Goal: Task Accomplishment & Management: Complete application form

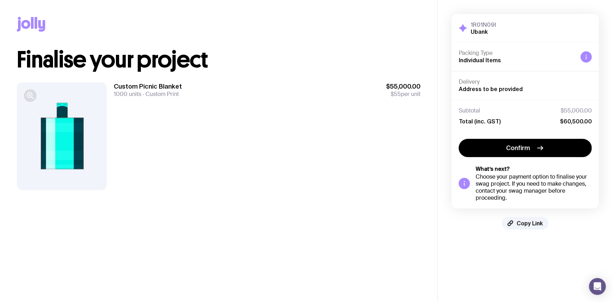
click at [30, 92] on icon "button" at bounding box center [29, 94] width 5 height 5
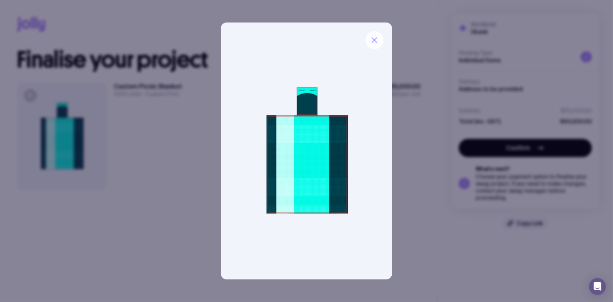
click at [374, 42] on icon "button" at bounding box center [374, 40] width 8 height 8
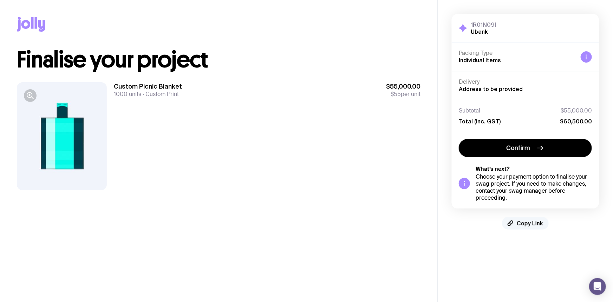
click at [527, 224] on span "Copy Link" at bounding box center [530, 223] width 26 height 7
click at [528, 224] on span "Copied!" at bounding box center [530, 223] width 21 height 7
click at [528, 221] on span "Copy Link" at bounding box center [530, 223] width 26 height 7
drag, startPoint x: 521, startPoint y: 221, endPoint x: 521, endPoint y: 218, distance: 3.5
click at [521, 220] on span "Copied!" at bounding box center [530, 223] width 21 height 7
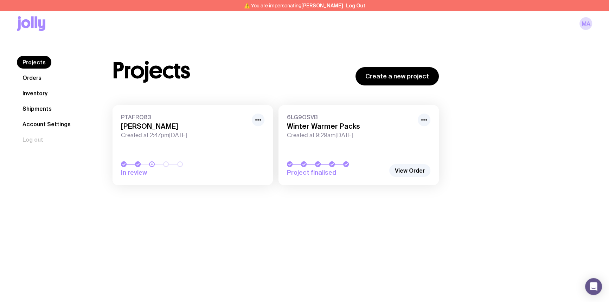
click at [38, 93] on link "Inventory" at bounding box center [35, 93] width 36 height 13
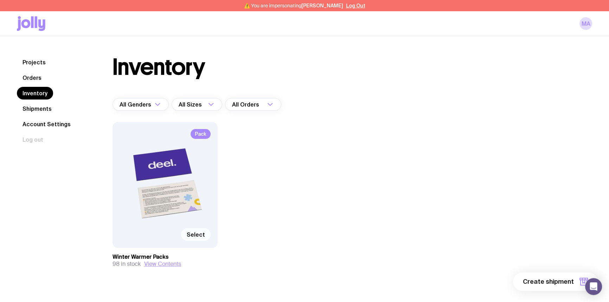
click at [193, 233] on span "Select" at bounding box center [196, 234] width 18 height 7
click at [0, 0] on input "Select" at bounding box center [0, 0] width 0 height 0
click at [559, 283] on span "1 item" at bounding box center [565, 281] width 18 height 8
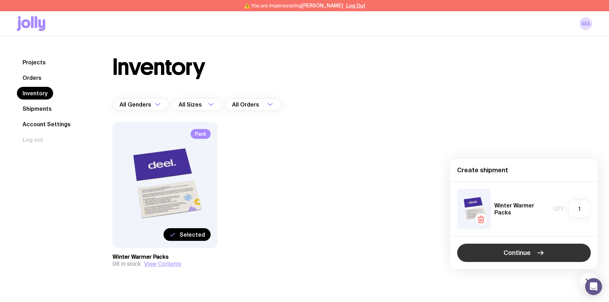
click at [508, 250] on span "Continue" at bounding box center [516, 252] width 27 height 8
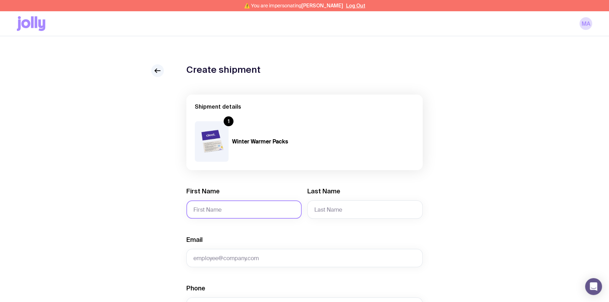
click at [228, 212] on input "First Name" at bounding box center [243, 209] width 115 height 18
paste input "[PERSON_NAME]"
drag, startPoint x: 226, startPoint y: 206, endPoint x: 214, endPoint y: 205, distance: 11.3
click at [214, 205] on input "[PERSON_NAME]" at bounding box center [243, 209] width 115 height 18
type input "[PERSON_NAME]"
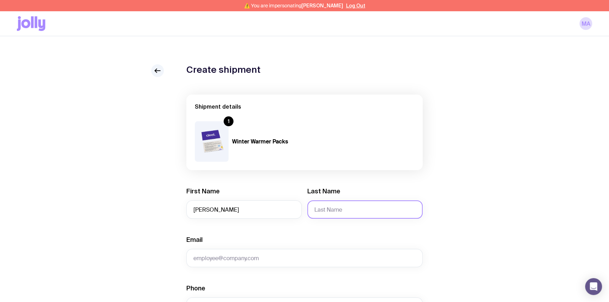
click at [335, 213] on input "Last Name" at bounding box center [364, 209] width 115 height 18
paste input "Cowcher"
type input "Cowcher"
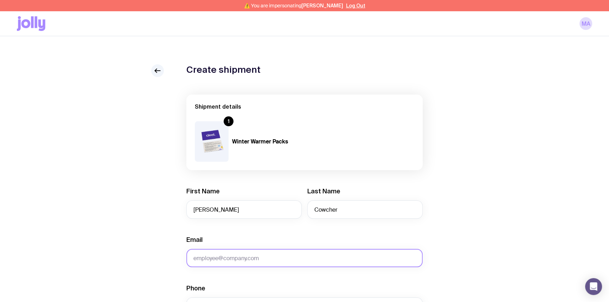
click at [303, 253] on input "Email" at bounding box center [304, 258] width 236 height 18
paste input "[EMAIL_ADDRESS][DOMAIN_NAME]"
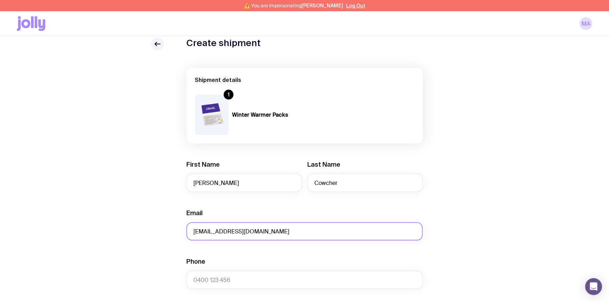
scroll to position [64, 0]
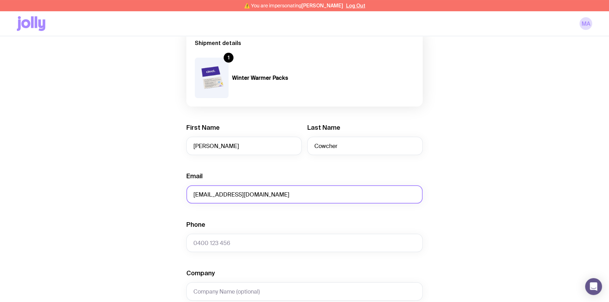
type input "[EMAIL_ADDRESS][DOMAIN_NAME]"
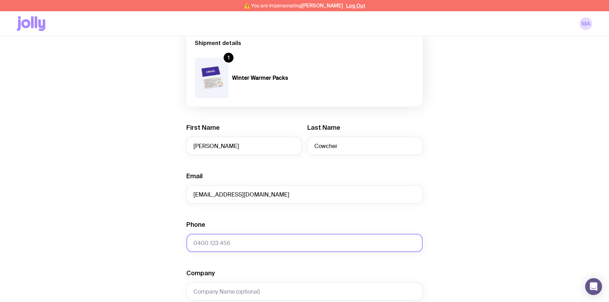
click at [222, 243] on input "Phone" at bounding box center [304, 243] width 236 height 18
paste input "0479029066"
type input "0479029066"
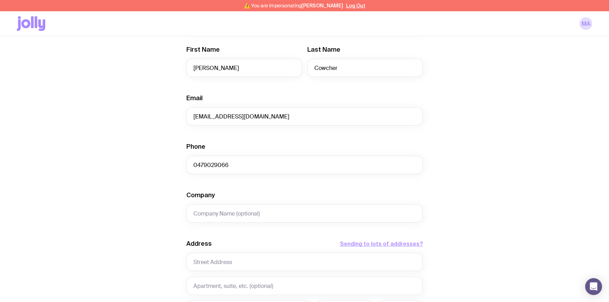
scroll to position [160, 0]
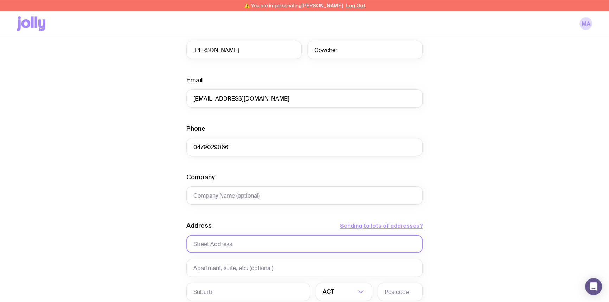
click at [212, 247] on input "text" at bounding box center [304, 244] width 236 height 18
paste input "14 Moncrieff Parade"
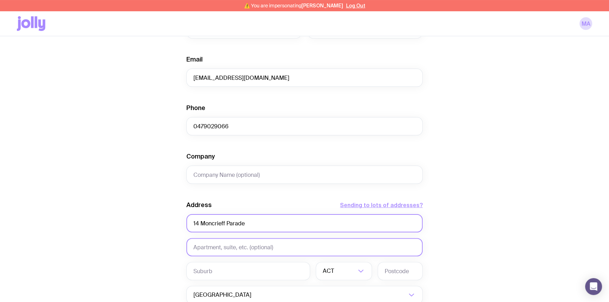
scroll to position [192, 0]
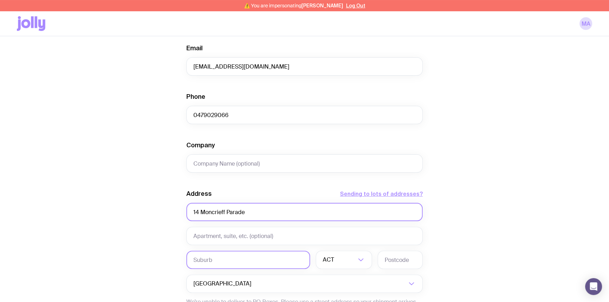
type input "14 Moncrieff Parade"
click at [203, 261] on input "text" at bounding box center [248, 260] width 124 height 18
click at [195, 258] on input "point Cook" at bounding box center [248, 260] width 124 height 18
type input "Point Cook"
click at [338, 263] on input "Search for option" at bounding box center [345, 260] width 20 height 18
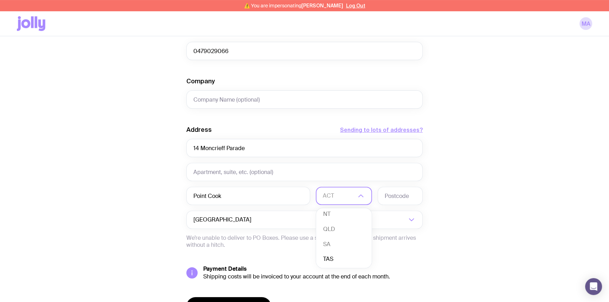
scroll to position [64, 0]
click at [336, 238] on li "VIC" at bounding box center [344, 243] width 56 height 15
drag, startPoint x: 394, startPoint y: 198, endPoint x: 390, endPoint y: 198, distance: 4.3
click at [394, 198] on input "text" at bounding box center [399, 196] width 45 height 18
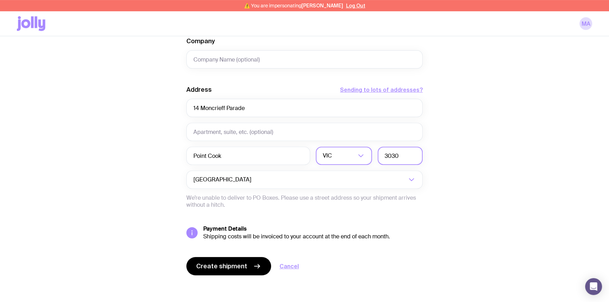
type input "3030"
click at [472, 187] on div "Create shipment Shipment details 1 Winter Warmer Packs First Name Andrea Last N…" at bounding box center [304, 35] width 575 height 535
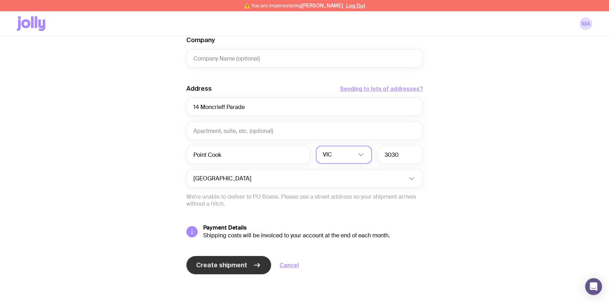
click at [224, 264] on span "Create shipment" at bounding box center [221, 265] width 51 height 8
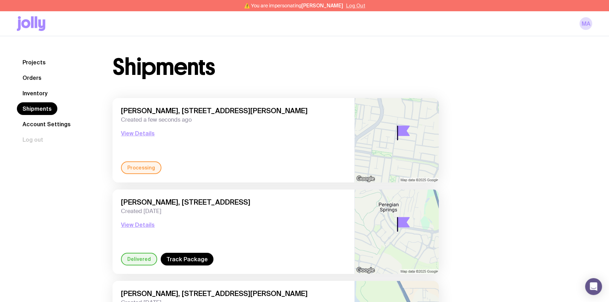
click at [353, 5] on button "Log Out" at bounding box center [355, 6] width 19 height 6
